Goal: Task Accomplishment & Management: Manage account settings

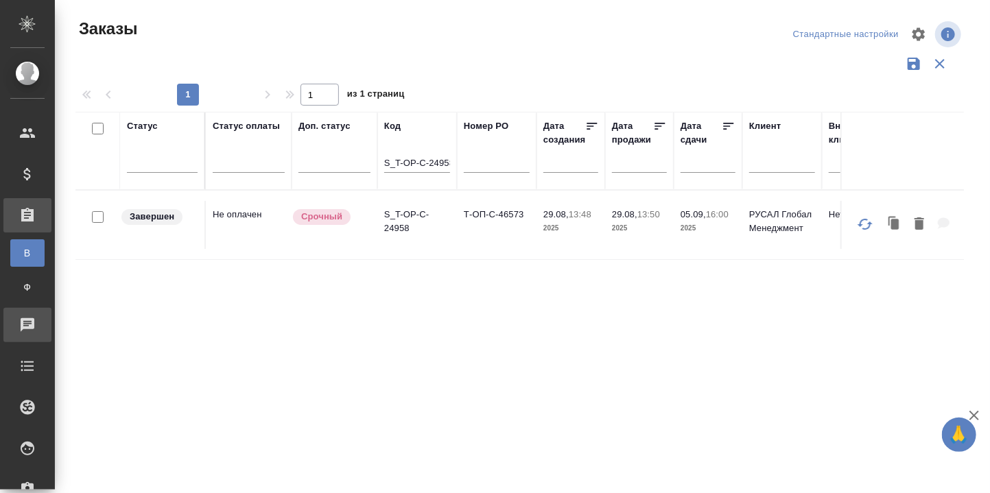
click at [27, 315] on div "Чаты" at bounding box center [10, 325] width 34 height 21
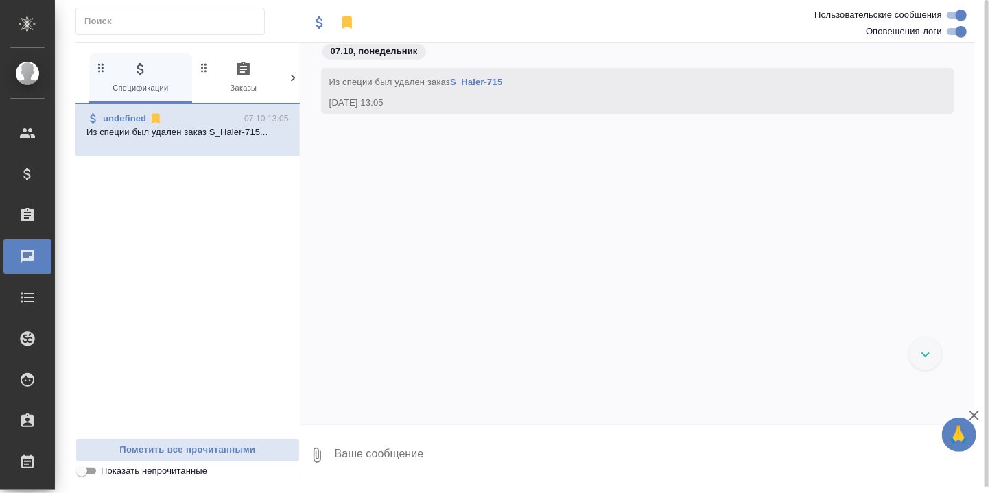
click at [242, 65] on icon "button" at bounding box center [243, 69] width 12 height 14
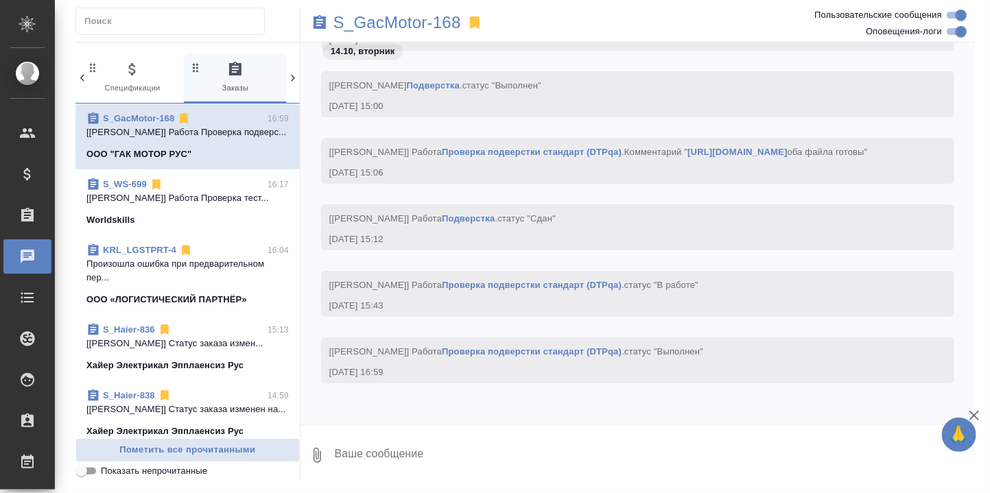
scroll to position [91, 0]
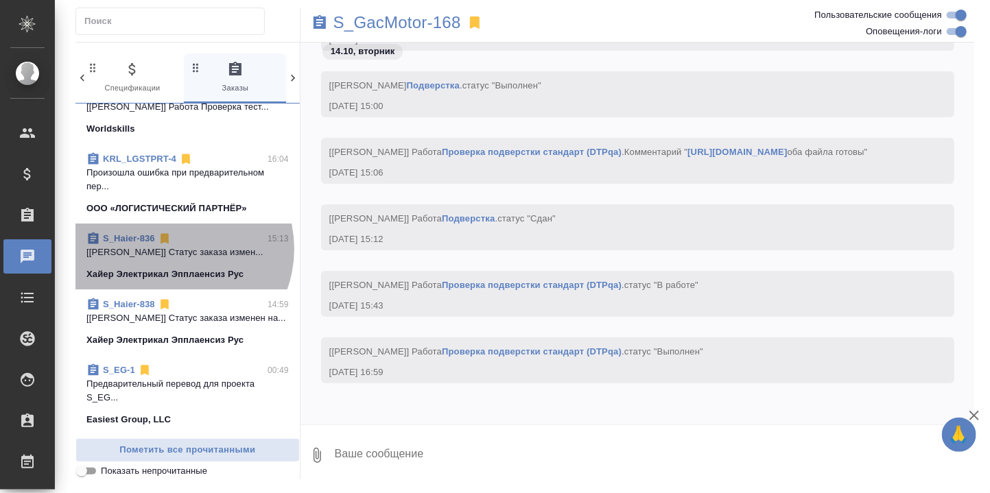
click at [174, 259] on p "[[PERSON_NAME]] Статус заказа измен..." at bounding box center [187, 253] width 202 height 14
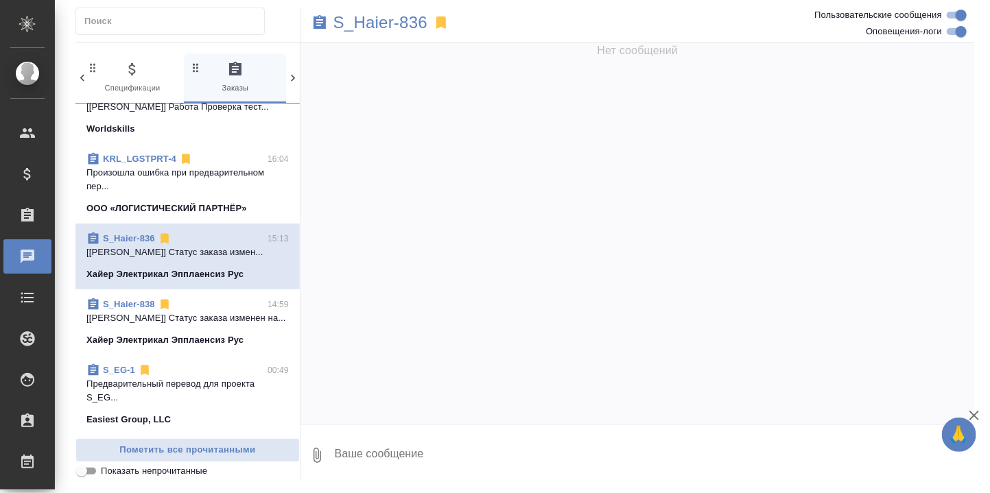
click at [213, 259] on p "[[PERSON_NAME]] Статус заказа измен..." at bounding box center [187, 253] width 202 height 14
click at [410, 23] on p "S_Haier-836" at bounding box center [380, 23] width 94 height 14
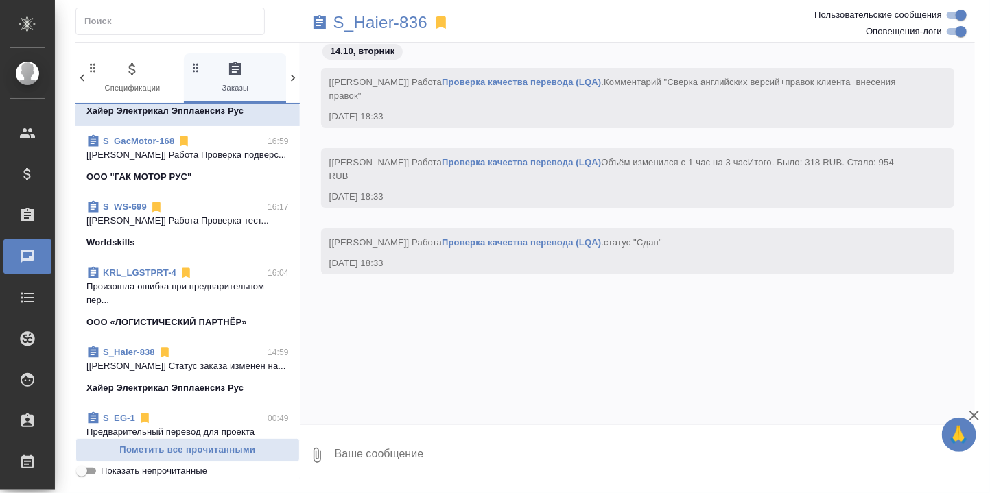
scroll to position [183, 0]
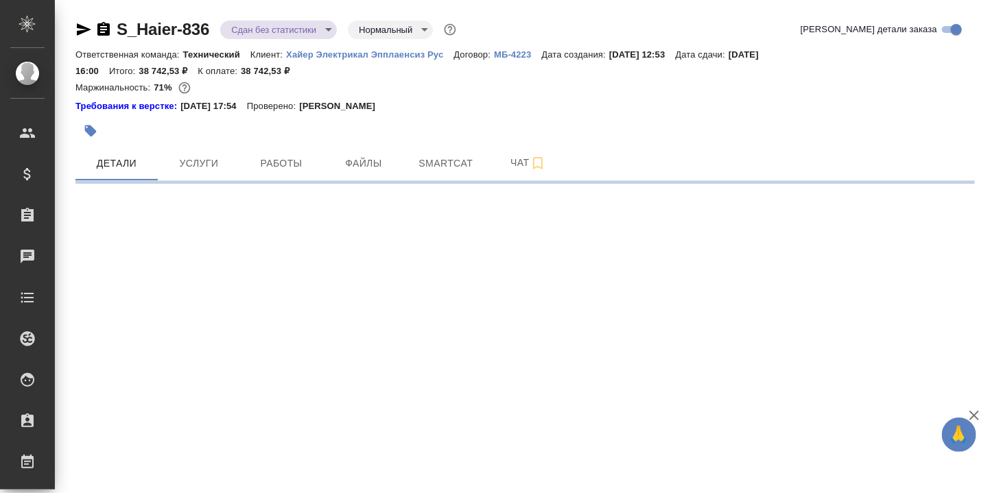
select select "RU"
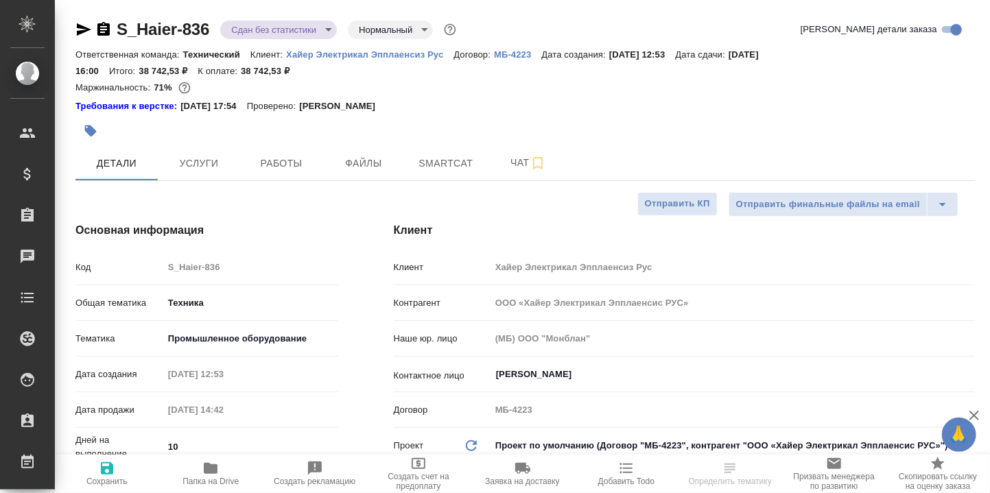
type textarea "x"
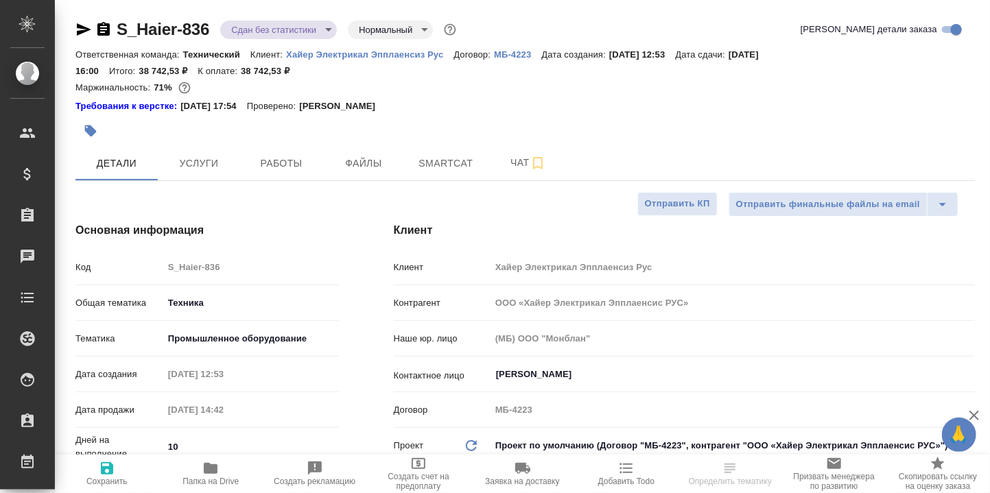
type textarea "x"
type input "Сергеева Анастасия"
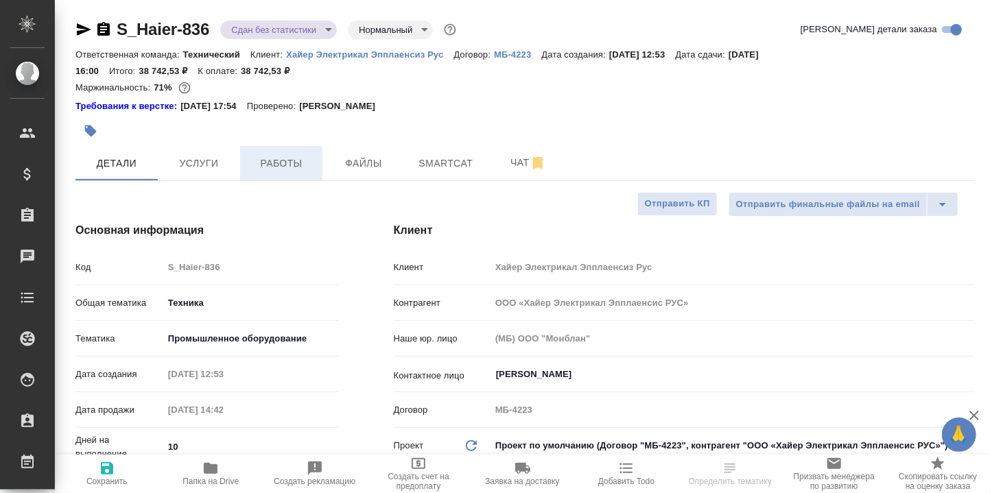
type input "Павлова Антонина a.pavlova"
click at [185, 161] on span "Услуги" at bounding box center [199, 163] width 66 height 17
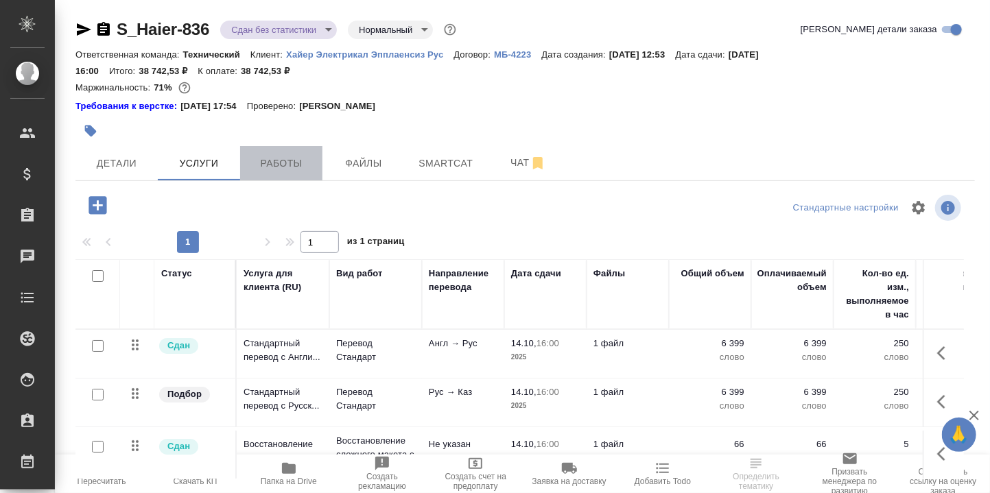
click at [291, 159] on span "Работы" at bounding box center [281, 163] width 66 height 17
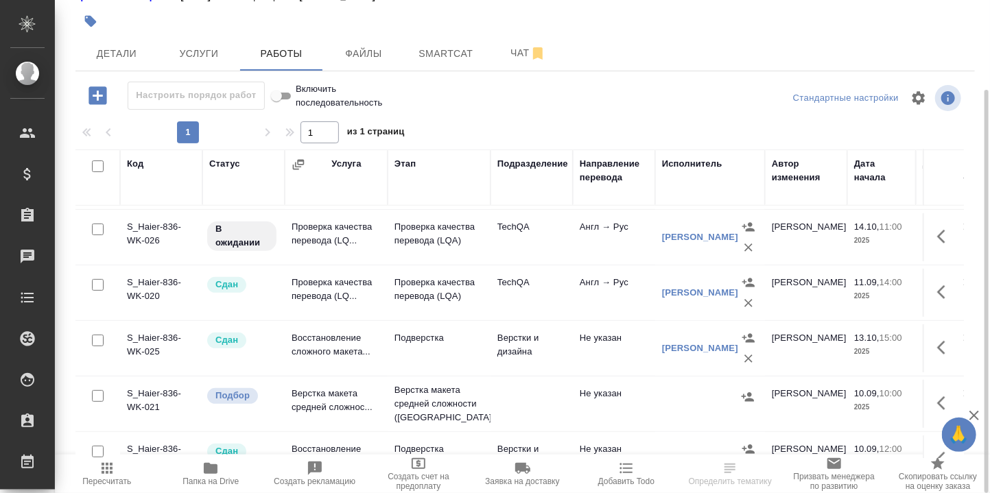
scroll to position [183, 0]
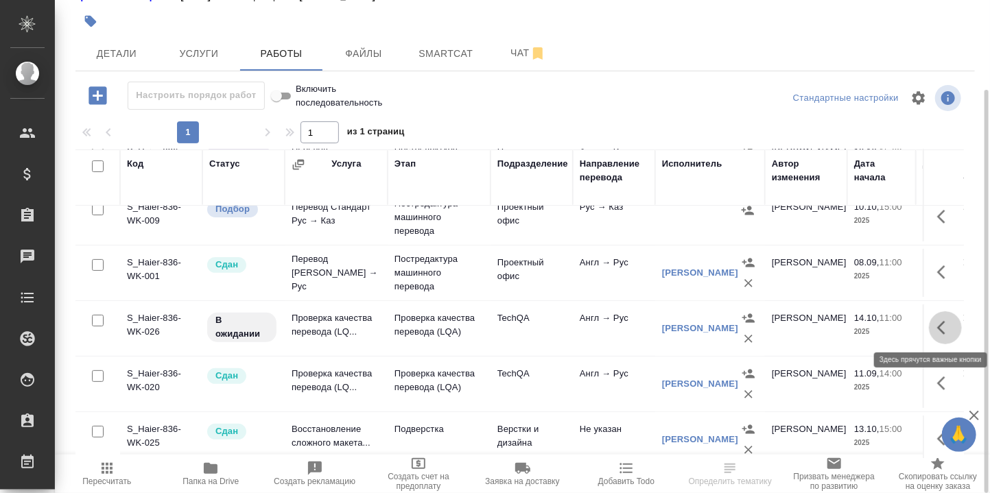
click at [937, 325] on icon "button" at bounding box center [945, 328] width 16 height 16
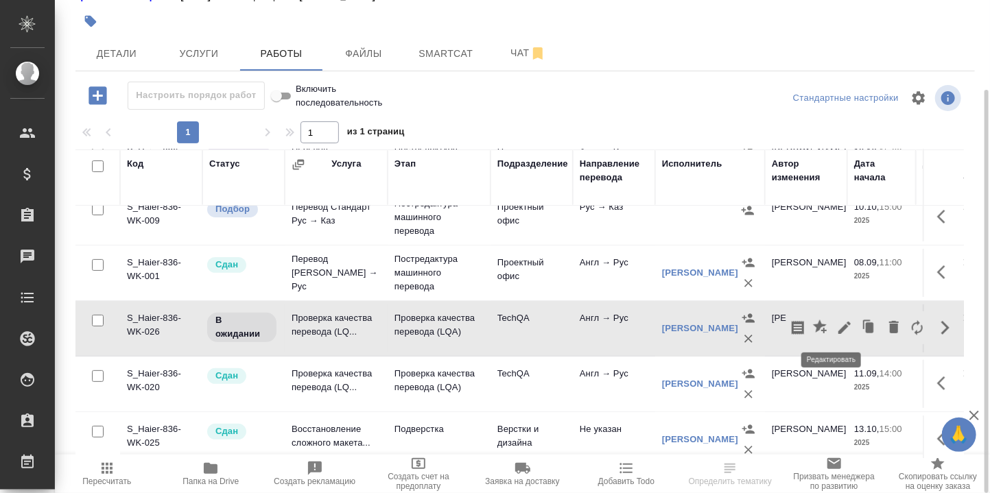
click at [838, 329] on icon "button" at bounding box center [844, 328] width 12 height 12
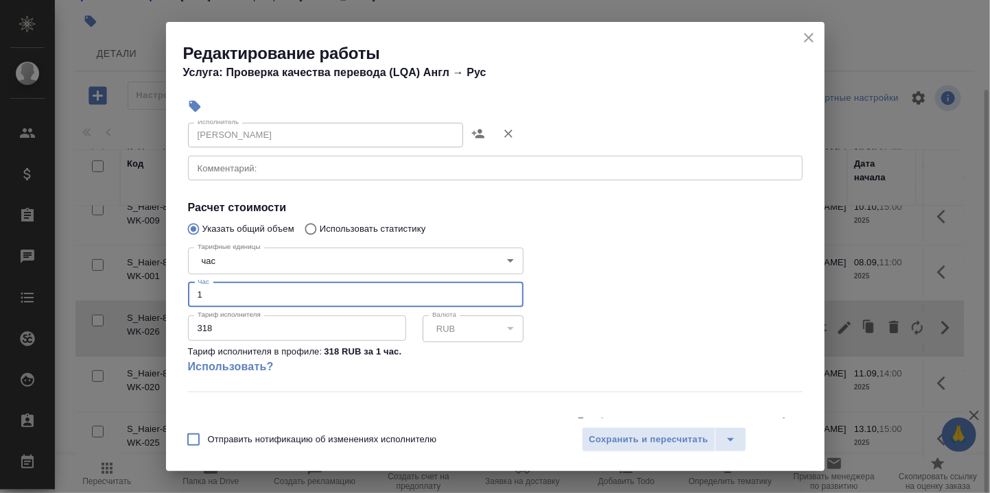
drag, startPoint x: 208, startPoint y: 293, endPoint x: 188, endPoint y: 294, distance: 19.9
click at [188, 294] on input "1" at bounding box center [355, 295] width 335 height 25
type input "3"
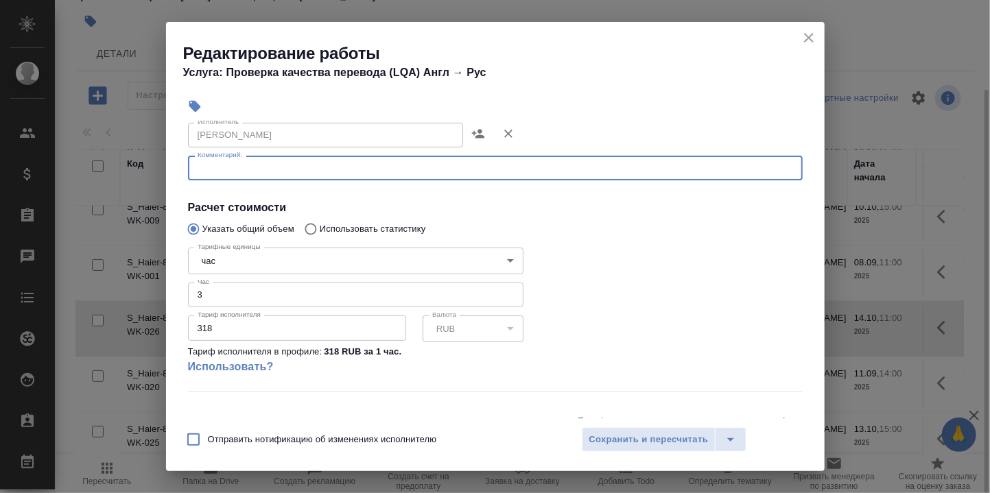
click at [257, 172] on textarea at bounding box center [496, 168] width 596 height 10
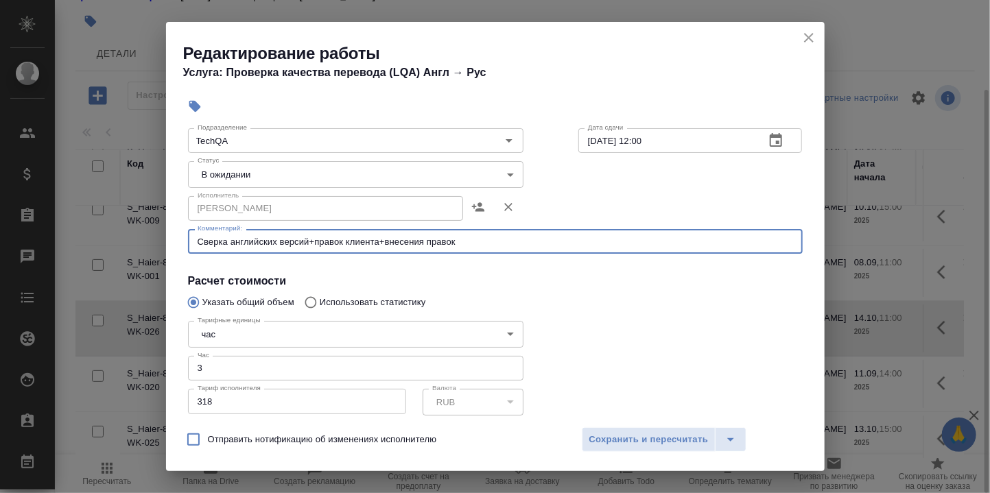
scroll to position [91, 0]
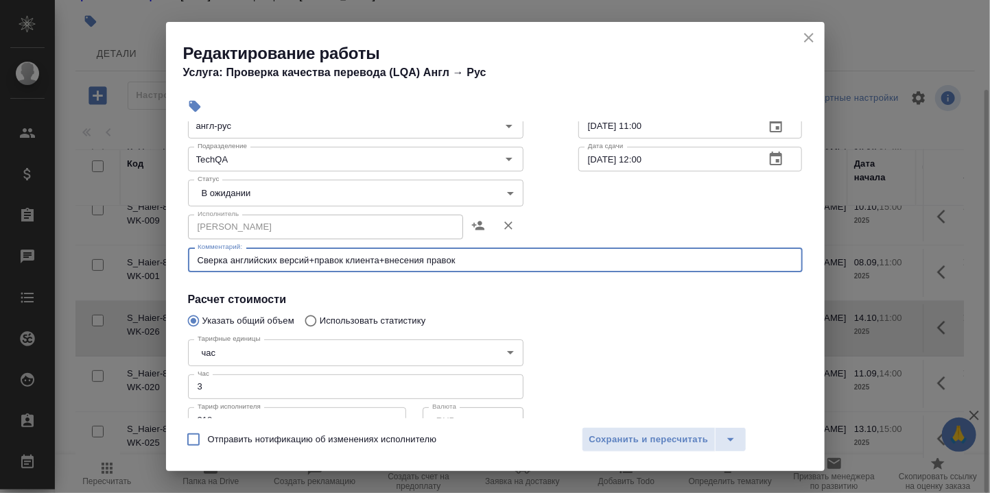
type textarea "Сверка английских версий+правок клиента+внесения правок"
click at [503, 196] on body "🙏 .cls-1 fill:#fff; AWATERA Румянцева Дарья d.rumyantseva Клиенты Спецификации …" at bounding box center [495, 246] width 990 height 493
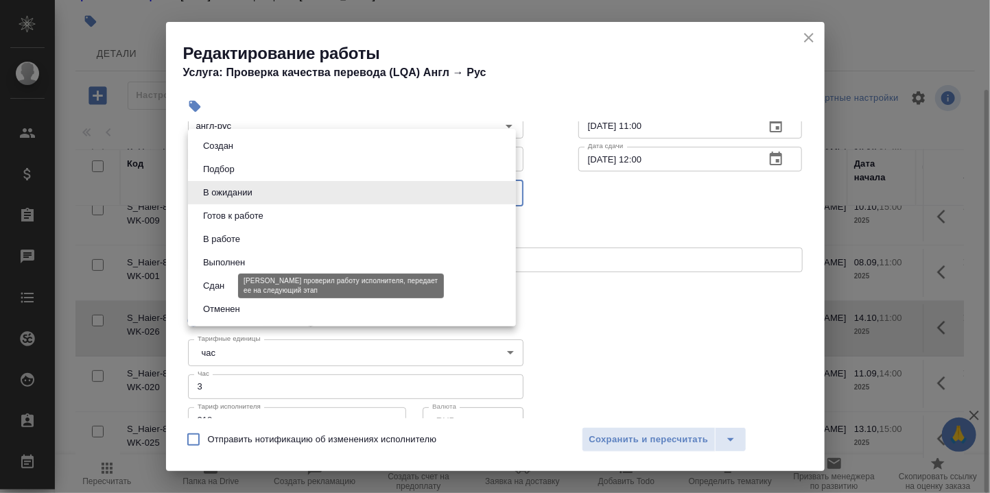
click at [224, 287] on button "Сдан" at bounding box center [214, 286] width 30 height 15
type input "closed"
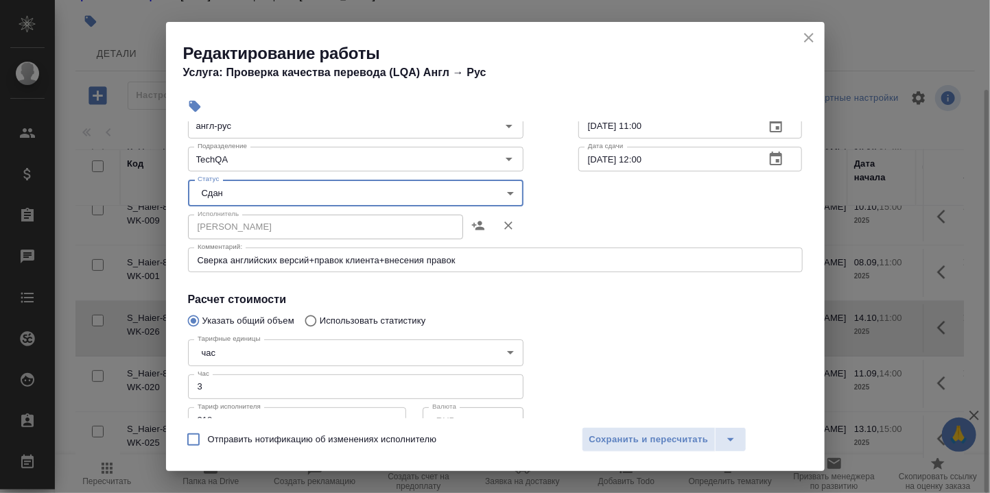
drag, startPoint x: 620, startPoint y: 434, endPoint x: 685, endPoint y: 421, distance: 66.3
click at [620, 434] on span "Сохранить и пересчитать" at bounding box center [648, 440] width 119 height 16
